Goal: Task Accomplishment & Management: Manage account settings

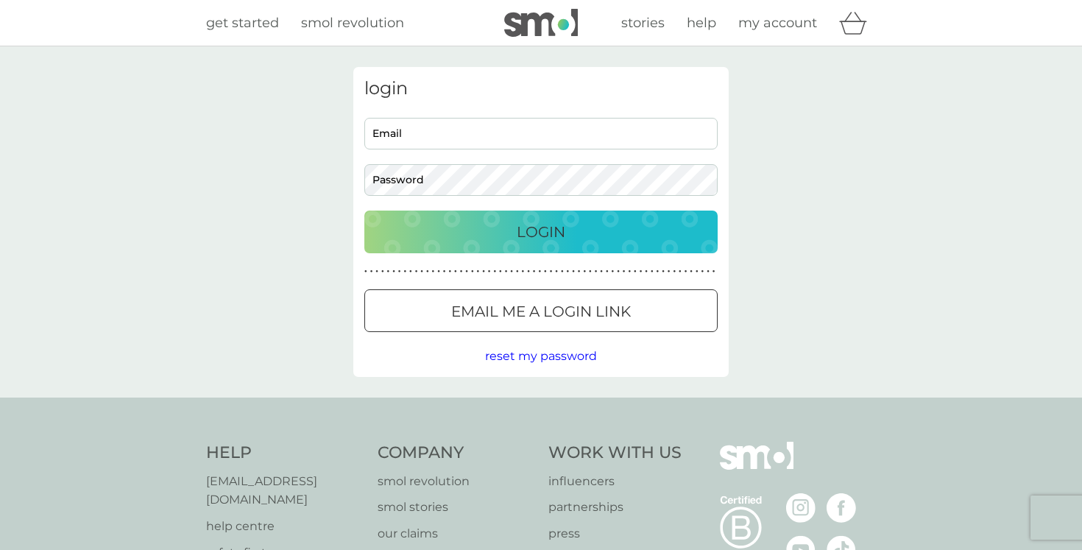
type input "[EMAIL_ADDRESS][DOMAIN_NAME]"
click at [523, 132] on input "[EMAIL_ADDRESS][DOMAIN_NAME]" at bounding box center [540, 134] width 353 height 32
click at [605, 241] on div "Login" at bounding box center [541, 232] width 324 height 24
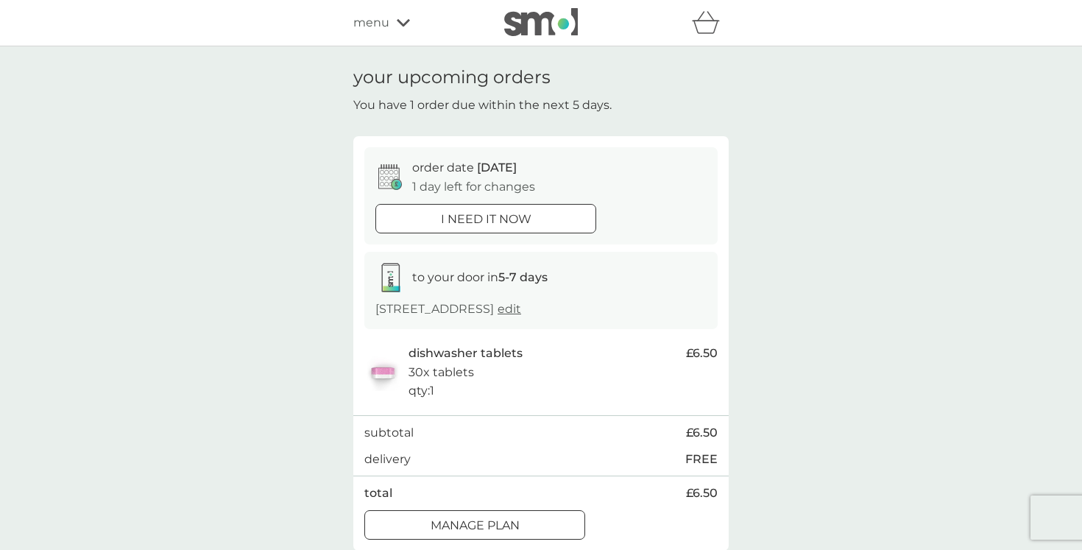
click at [517, 515] on button "Manage plan" at bounding box center [474, 524] width 221 height 29
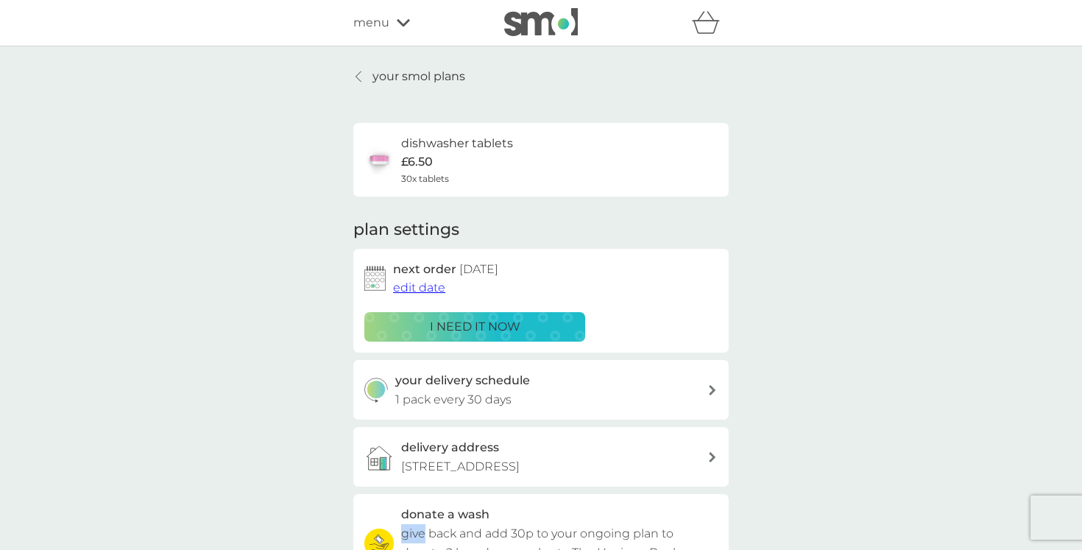
click at [428, 292] on span "edit date" at bounding box center [419, 287] width 52 height 14
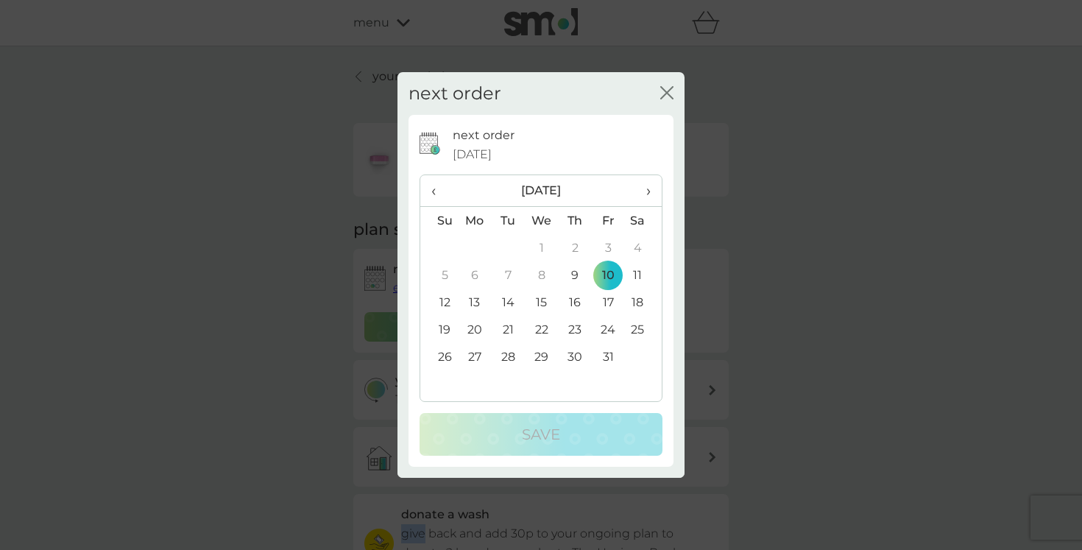
click at [649, 191] on span "›" at bounding box center [643, 190] width 15 height 31
click at [479, 354] on td "24" at bounding box center [475, 356] width 34 height 27
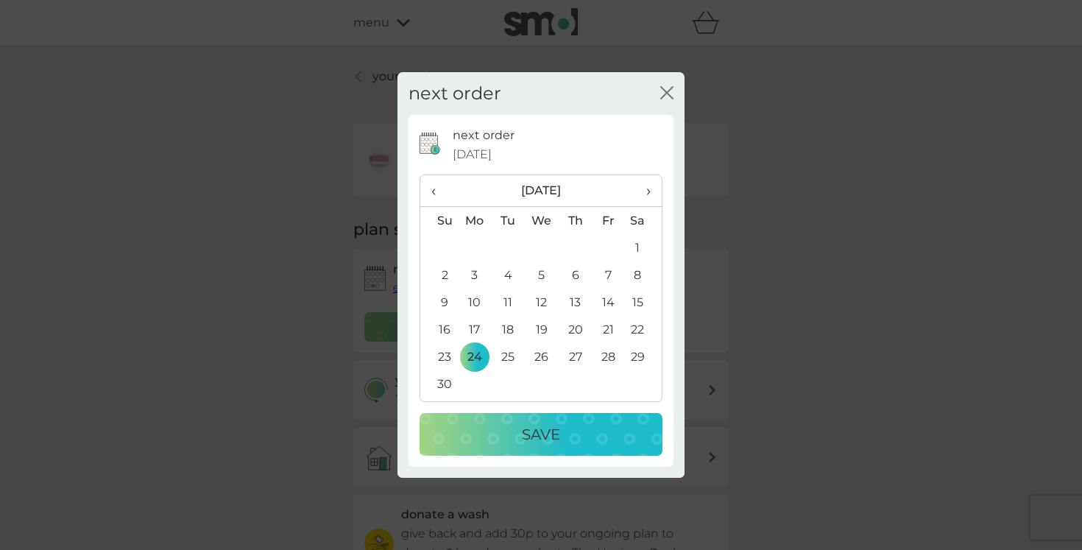
click at [493, 428] on div "Save" at bounding box center [540, 435] width 213 height 24
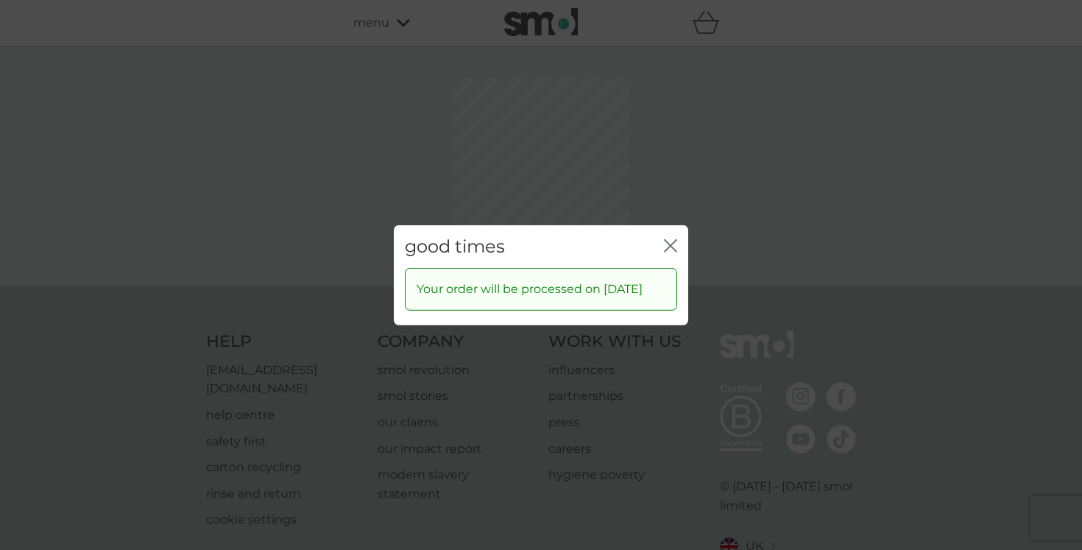
click at [668, 177] on div "good times close Your order will be processed on [DATE]" at bounding box center [541, 275] width 1082 height 550
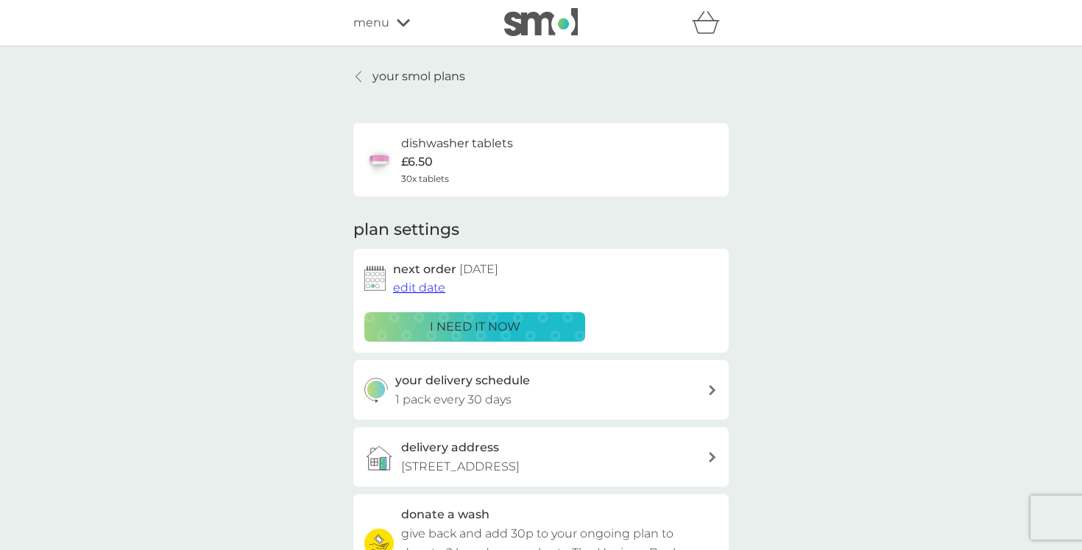
click at [519, 455] on div "delivery address [STREET_ADDRESS]" at bounding box center [554, 457] width 306 height 38
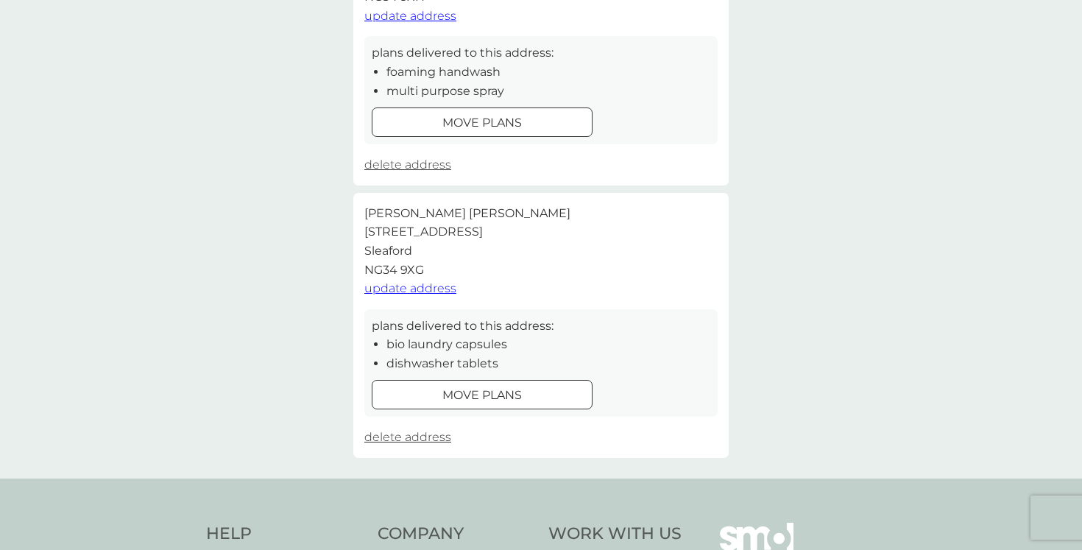
scroll to position [288, 0]
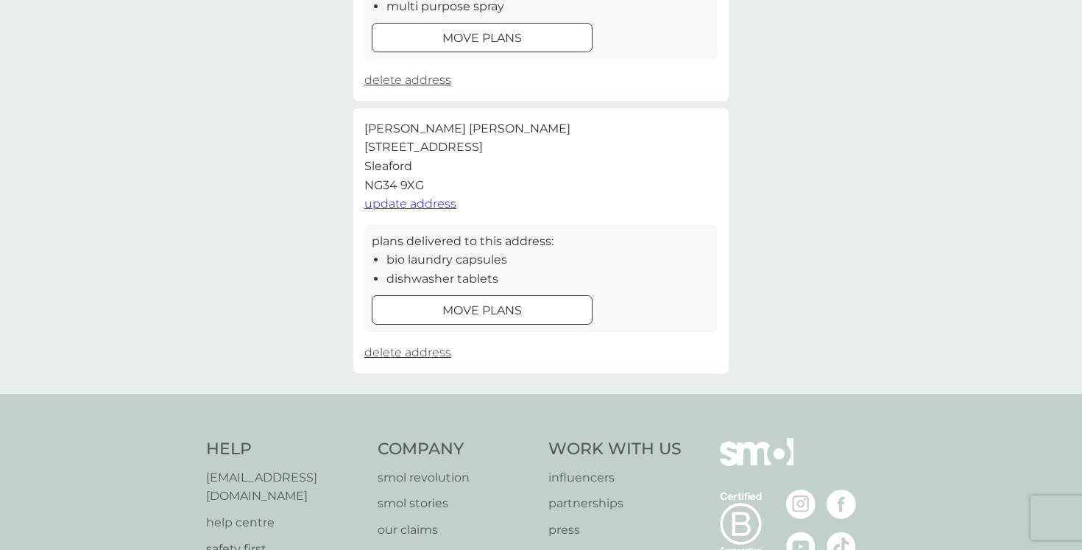
click at [414, 202] on span "update address" at bounding box center [410, 204] width 92 height 14
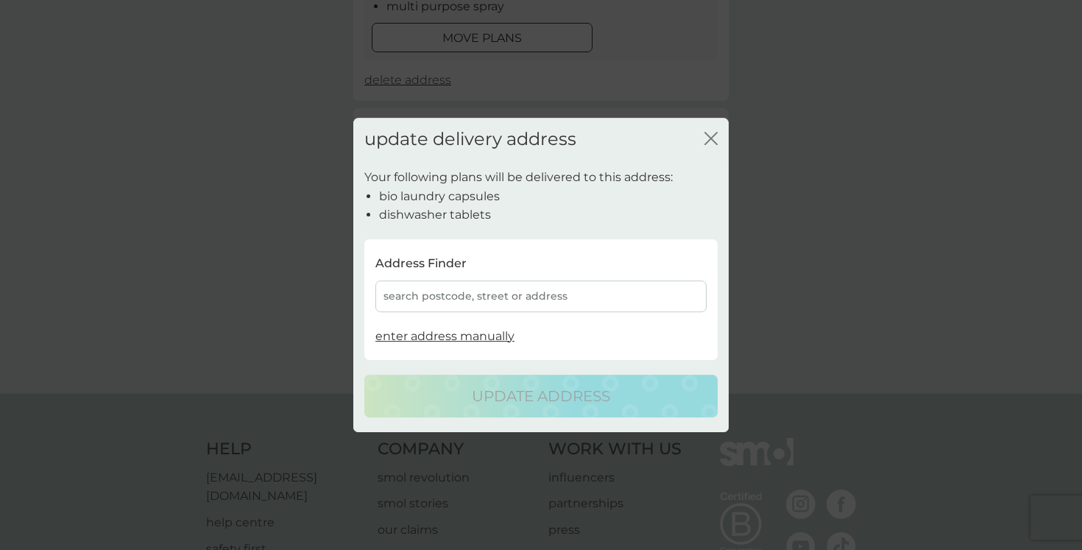
click at [458, 300] on div "search postcode, street or address" at bounding box center [540, 296] width 331 height 32
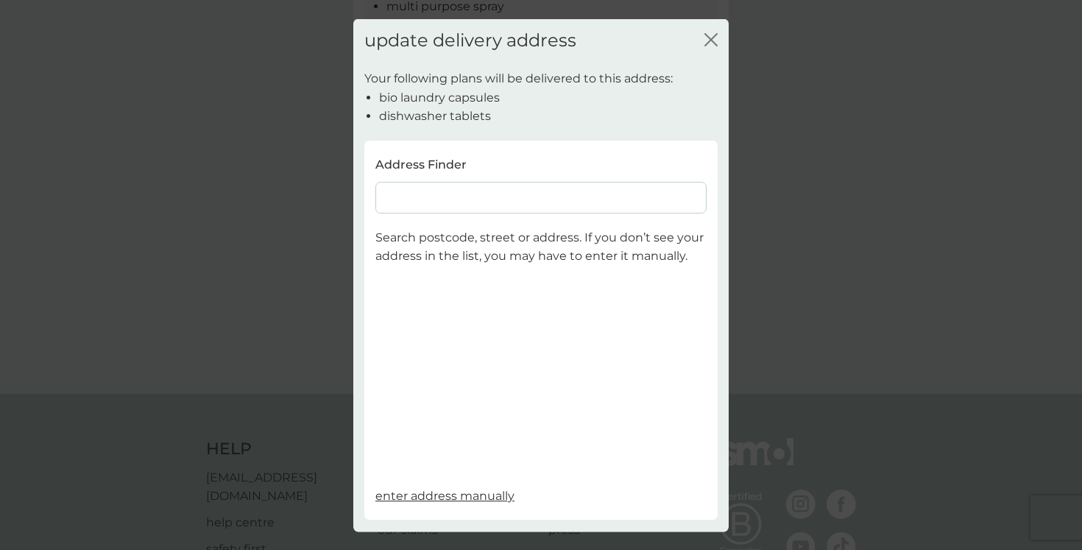
click at [426, 202] on input at bounding box center [540, 197] width 331 height 32
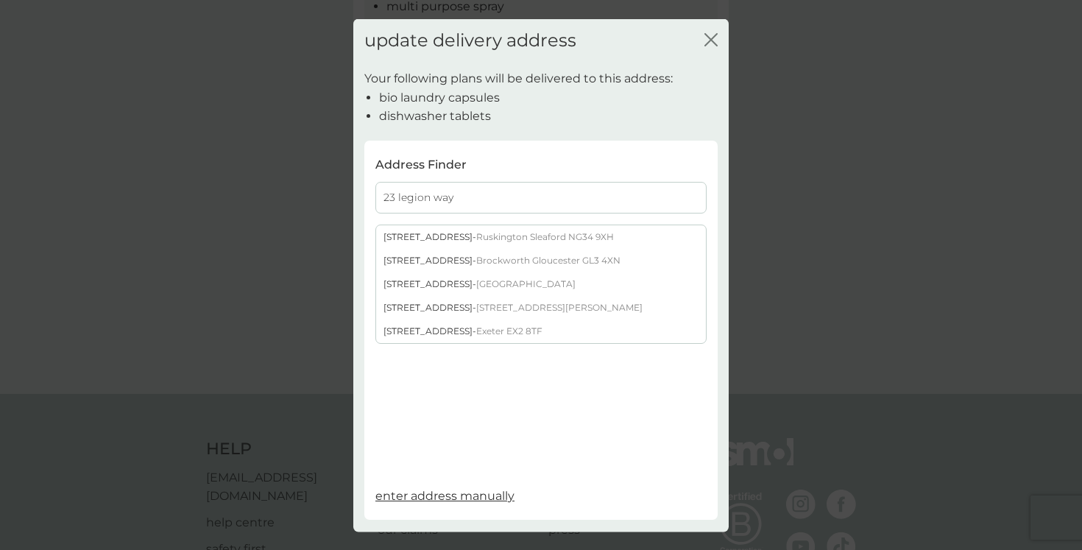
type input "23 legion way"
click at [483, 234] on span "Ruskington Sleaford NG34 9XH" at bounding box center [545, 235] width 138 height 11
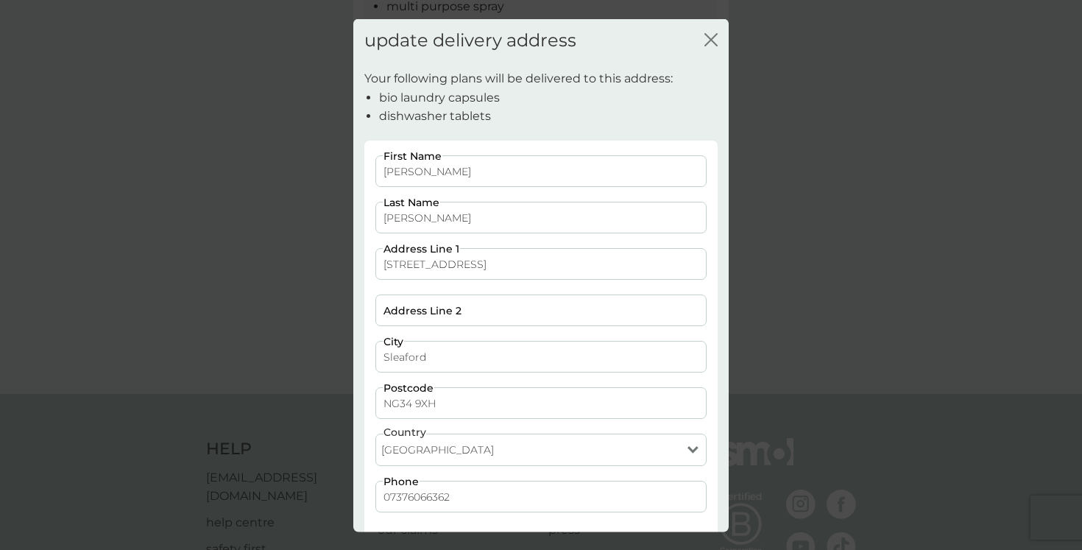
scroll to position [77, 0]
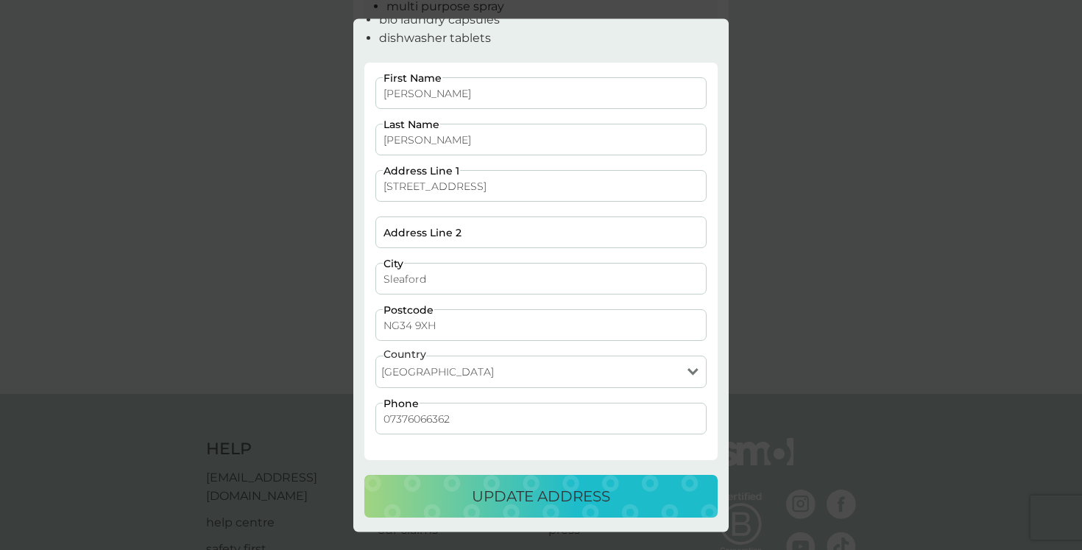
click at [526, 508] on button "update address" at bounding box center [540, 497] width 353 height 43
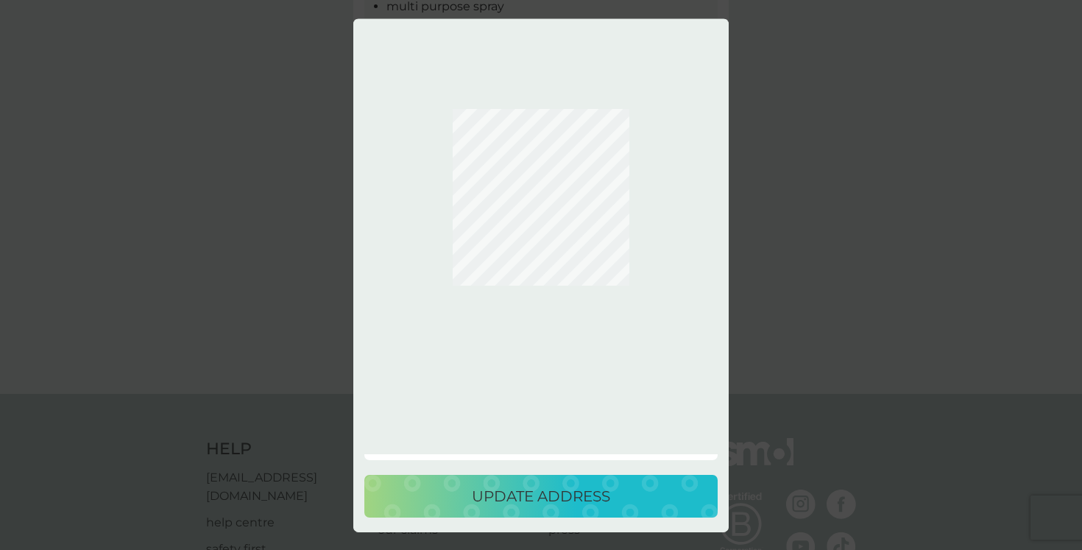
scroll to position [0, 0]
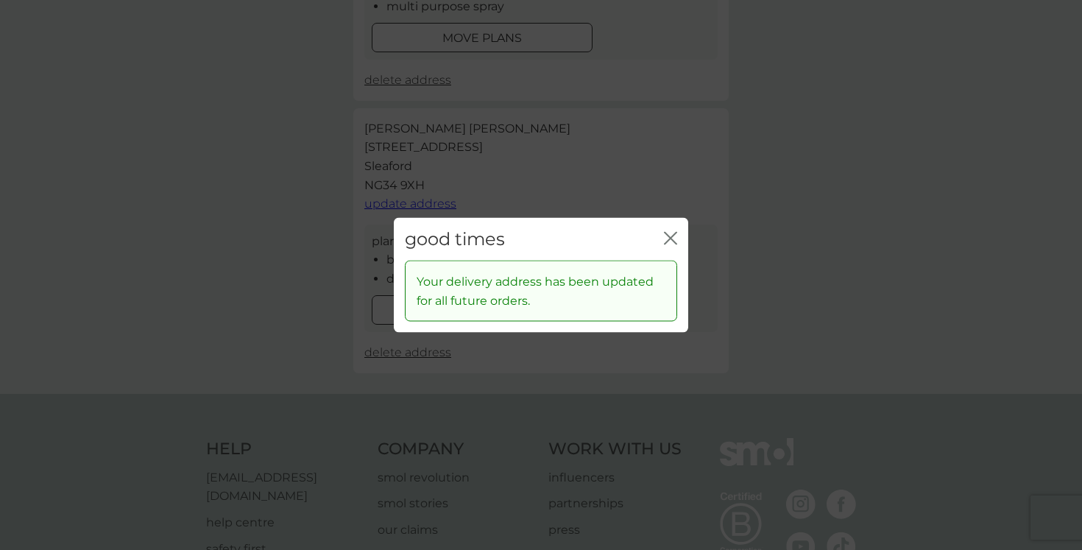
click at [674, 240] on icon "close" at bounding box center [674, 238] width 6 height 12
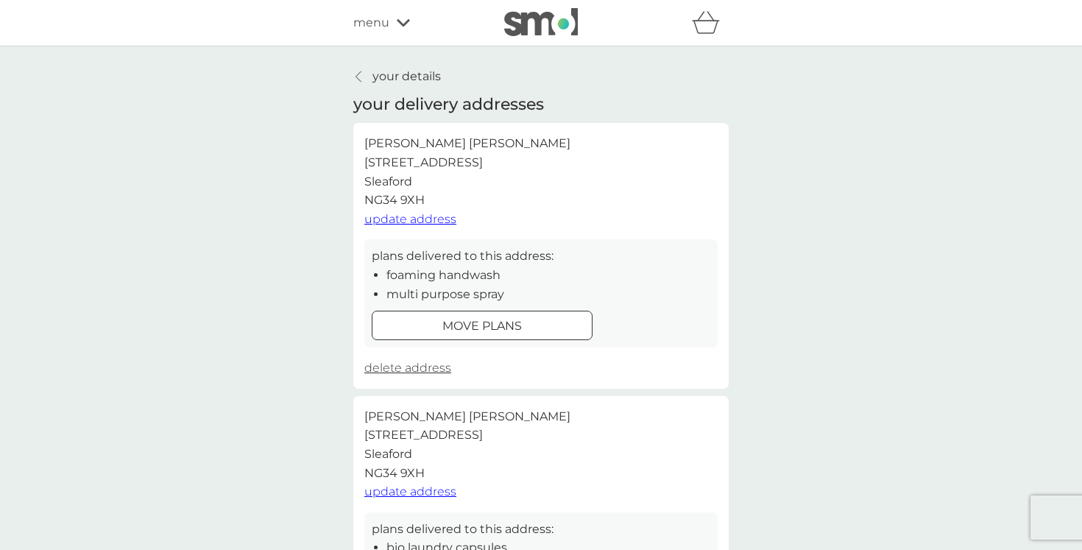
click at [404, 68] on p "your details" at bounding box center [407, 76] width 68 height 19
